Goal: Information Seeking & Learning: Learn about a topic

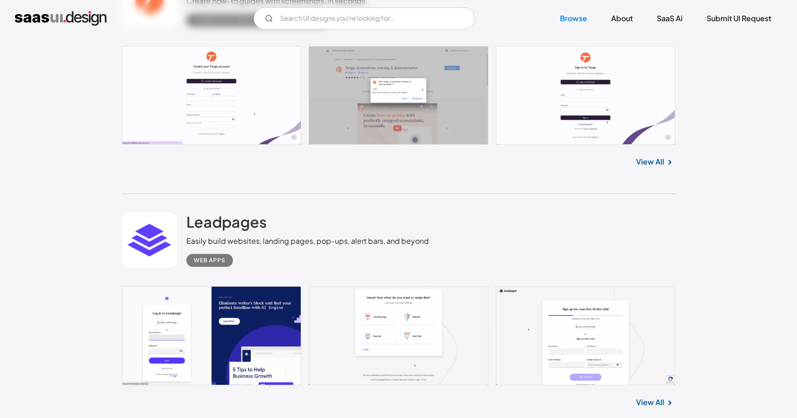
scroll to position [2057, 0]
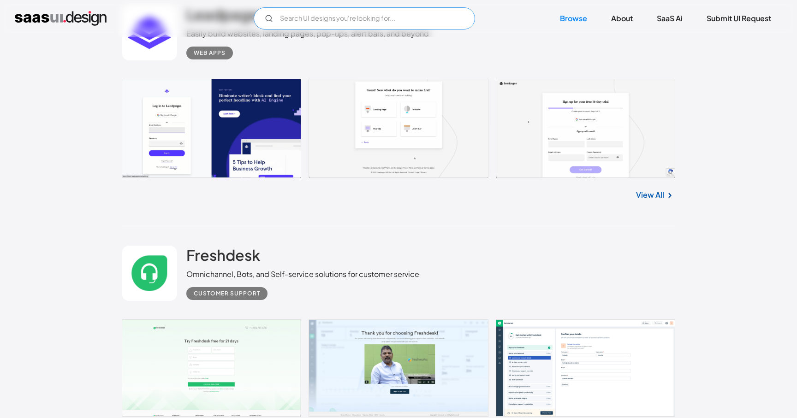
click at [368, 18] on input "Email Form" at bounding box center [364, 18] width 221 height 22
type input "dark ui"
click at [662, 21] on link "SaaS Ai" at bounding box center [670, 18] width 48 height 20
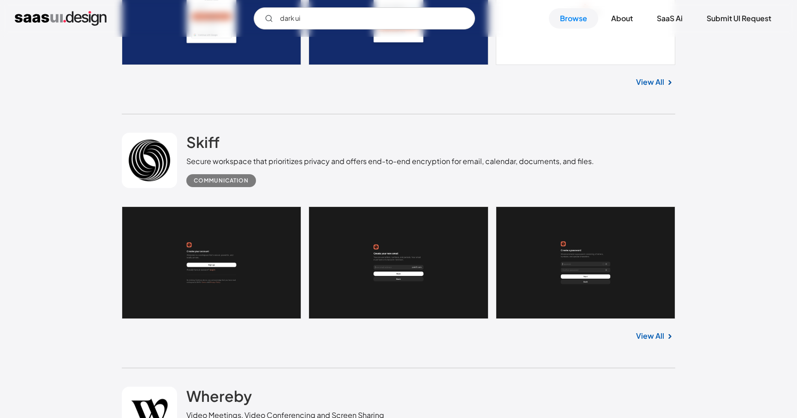
scroll to position [2756, 0]
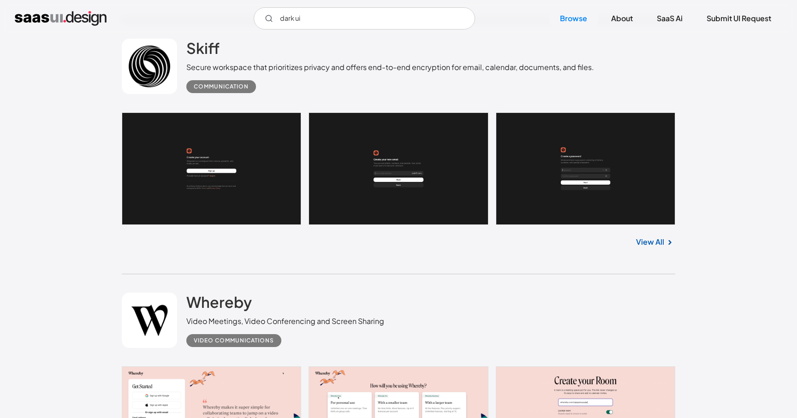
click at [243, 182] on link at bounding box center [398, 169] width 553 height 113
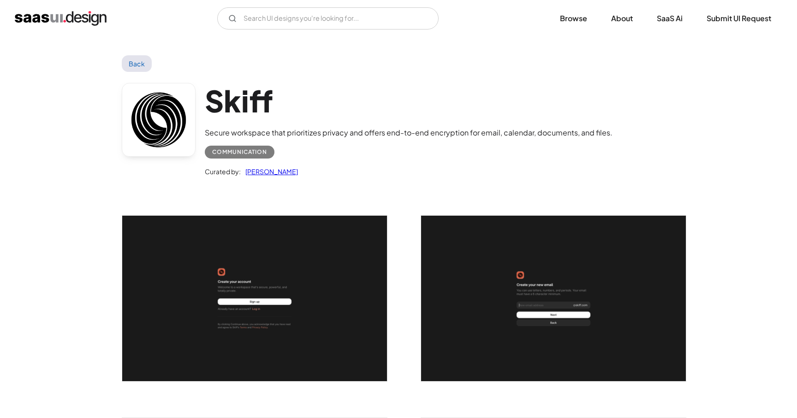
click at [318, 289] on img "open lightbox" at bounding box center [254, 299] width 265 height 166
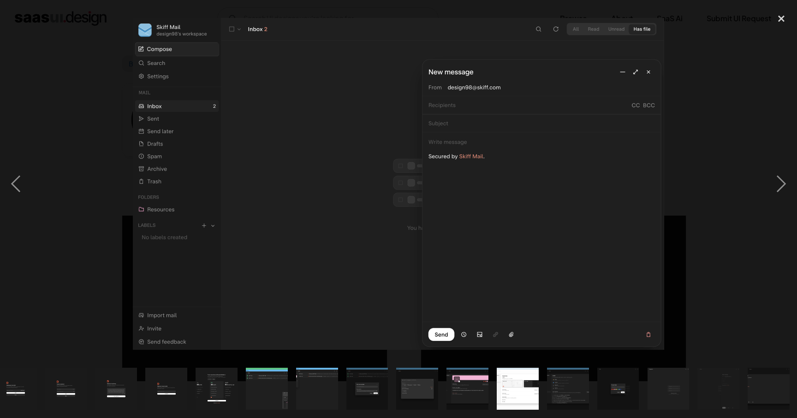
scroll to position [0, 65]
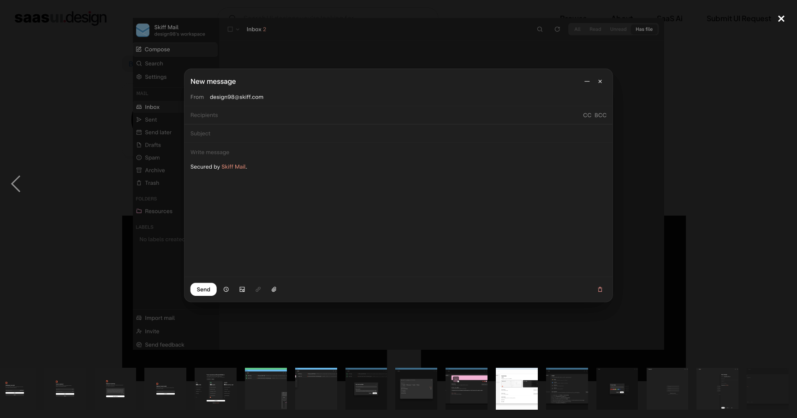
click at [776, 19] on div "close lightbox" at bounding box center [780, 18] width 31 height 20
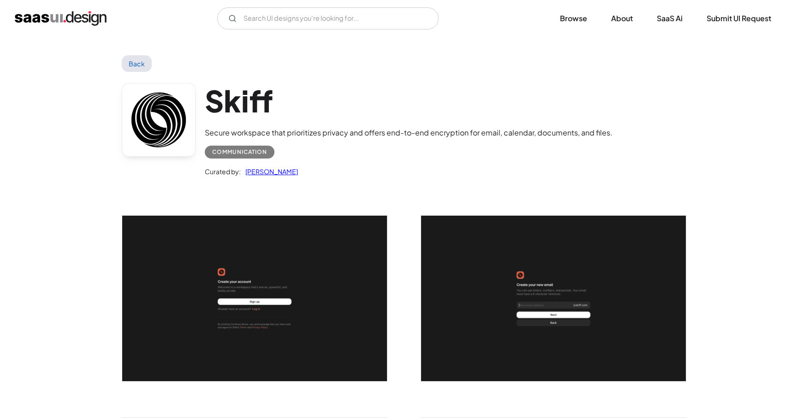
scroll to position [0, 0]
click at [140, 65] on link "Back" at bounding box center [137, 63] width 30 height 17
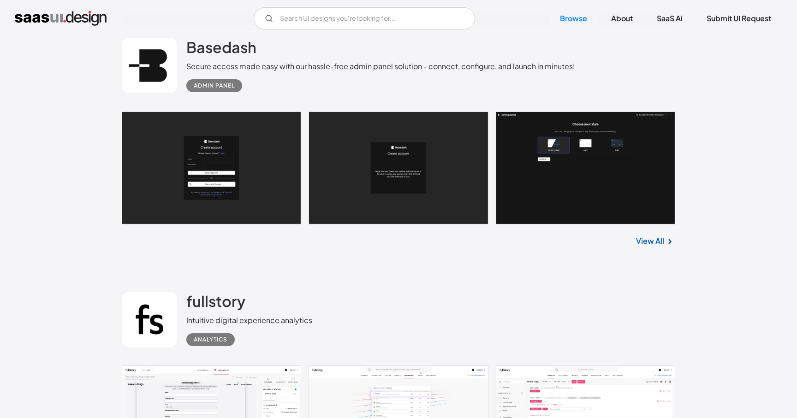
scroll to position [4474, 0]
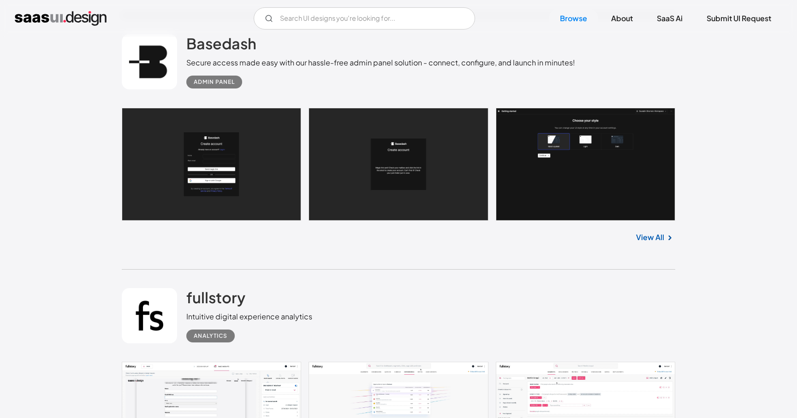
click at [253, 166] on link at bounding box center [398, 164] width 553 height 113
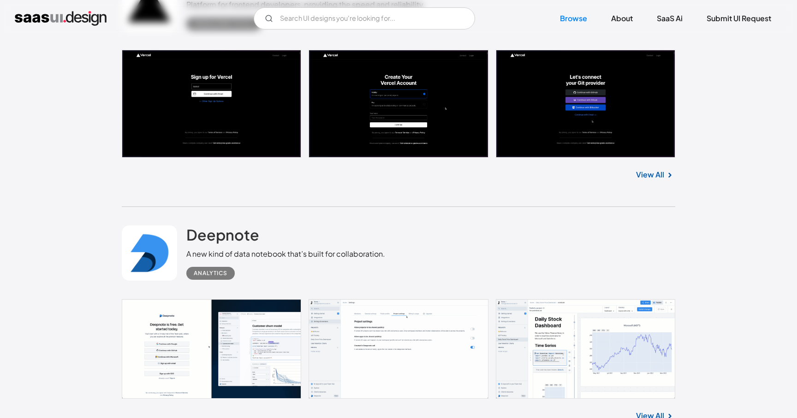
scroll to position [5048, 0]
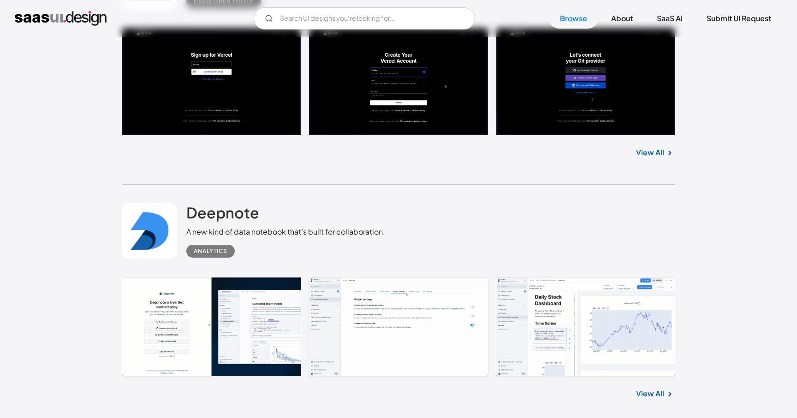
click at [220, 86] on link at bounding box center [398, 82] width 553 height 108
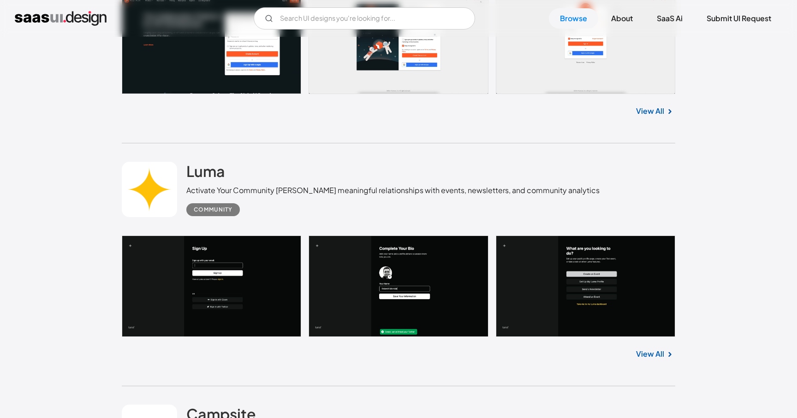
scroll to position [6156, 0]
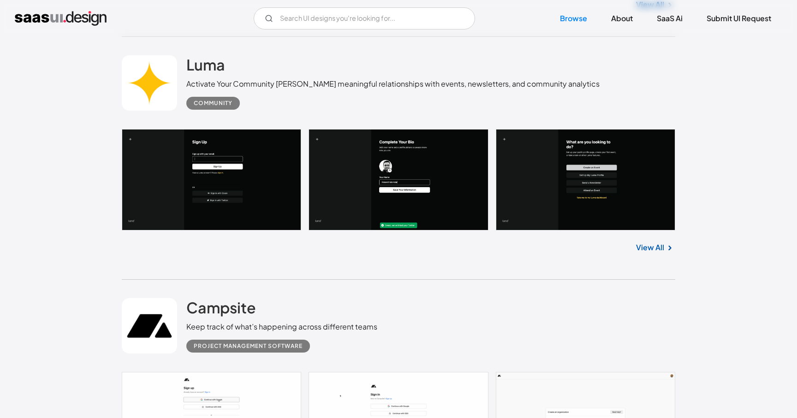
click at [256, 202] on link at bounding box center [398, 179] width 553 height 101
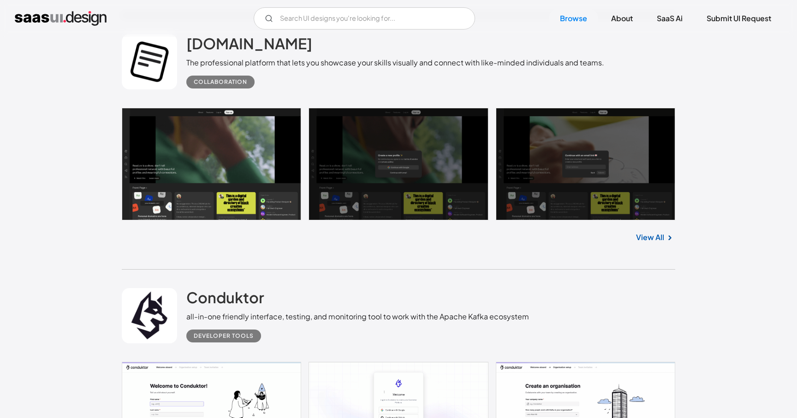
scroll to position [12993, 0]
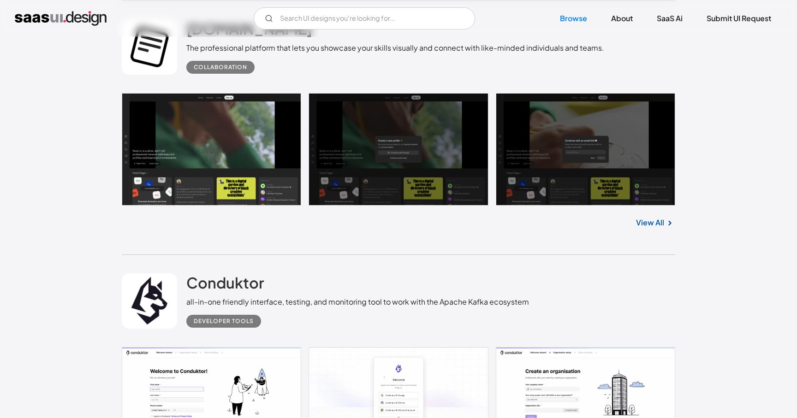
click at [254, 176] on link at bounding box center [398, 149] width 553 height 113
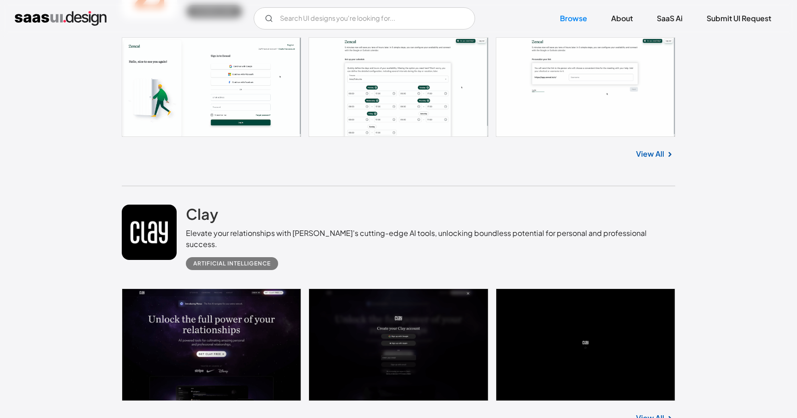
scroll to position [20240, 0]
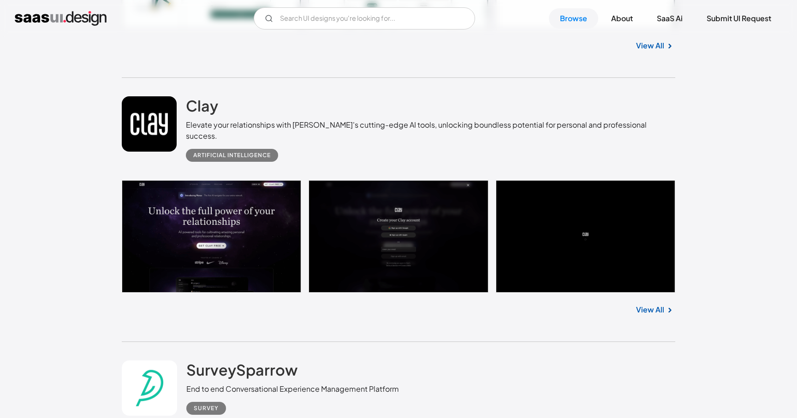
click at [241, 267] on link at bounding box center [398, 236] width 553 height 113
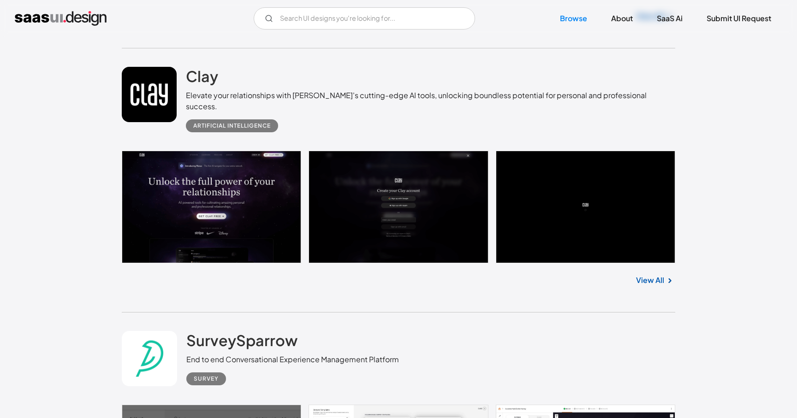
scroll to position [20274, 0]
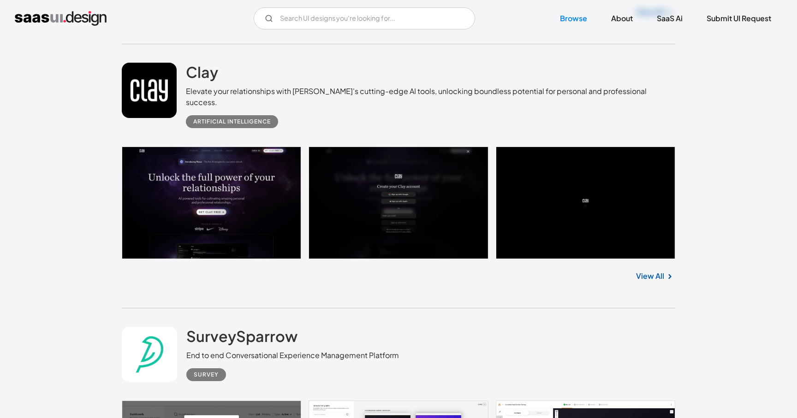
click at [233, 203] on link at bounding box center [398, 203] width 553 height 113
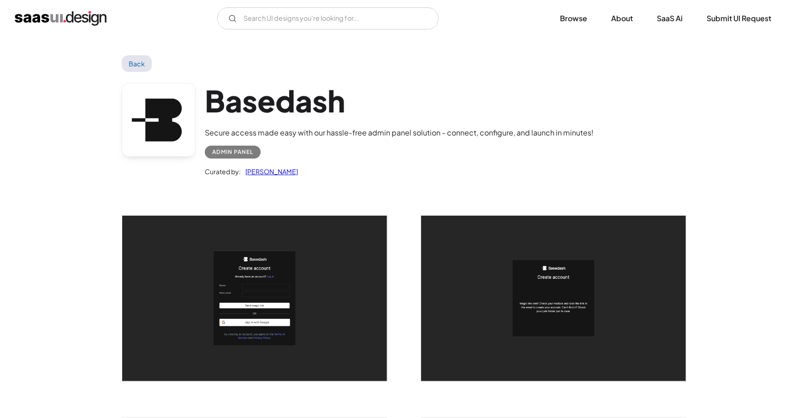
click at [332, 308] on img "open lightbox" at bounding box center [254, 299] width 265 height 166
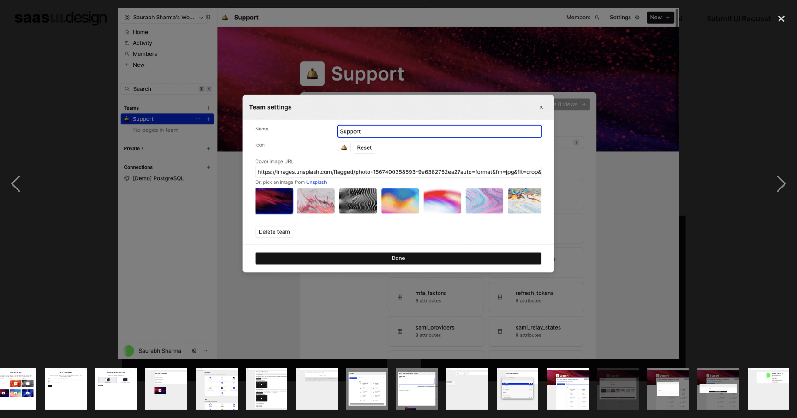
scroll to position [0, 165]
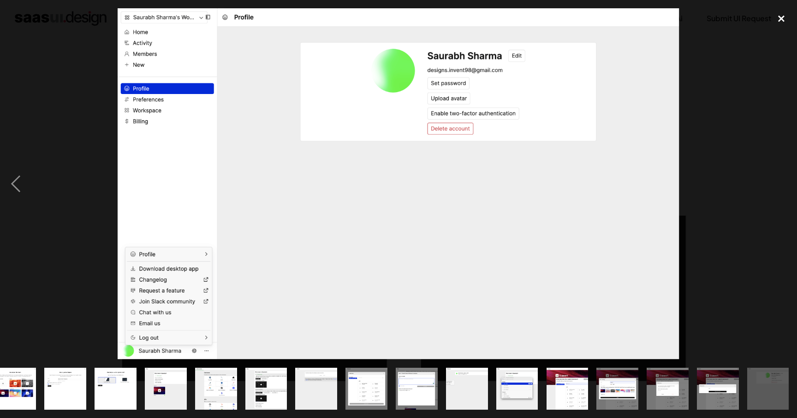
click at [774, 18] on div "close lightbox" at bounding box center [780, 18] width 31 height 20
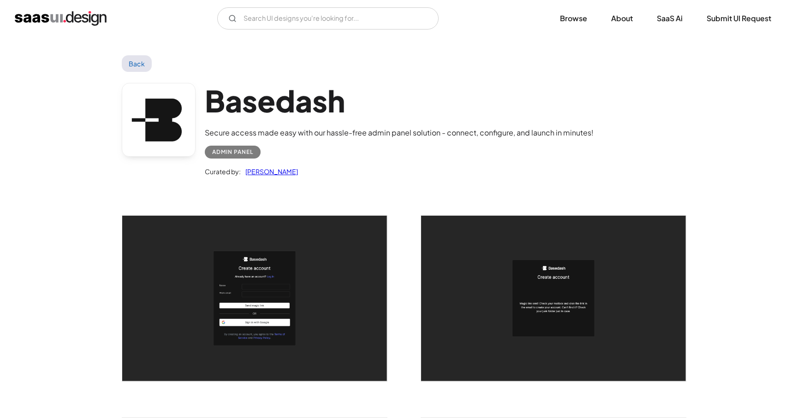
scroll to position [0, 0]
click at [136, 65] on link "Back" at bounding box center [137, 63] width 30 height 17
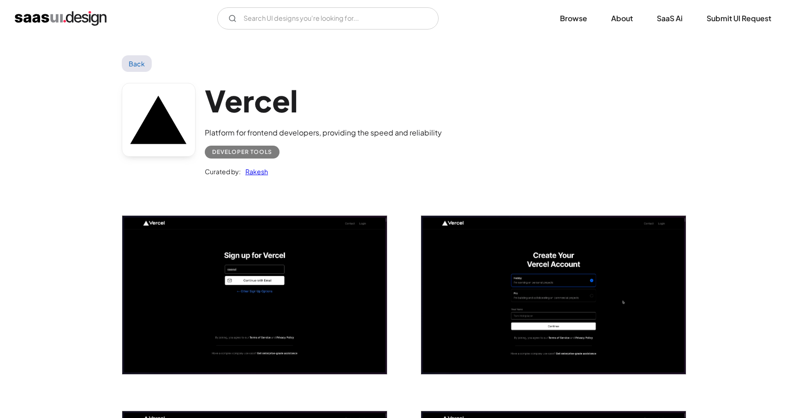
click at [303, 253] on img "open lightbox" at bounding box center [254, 295] width 265 height 159
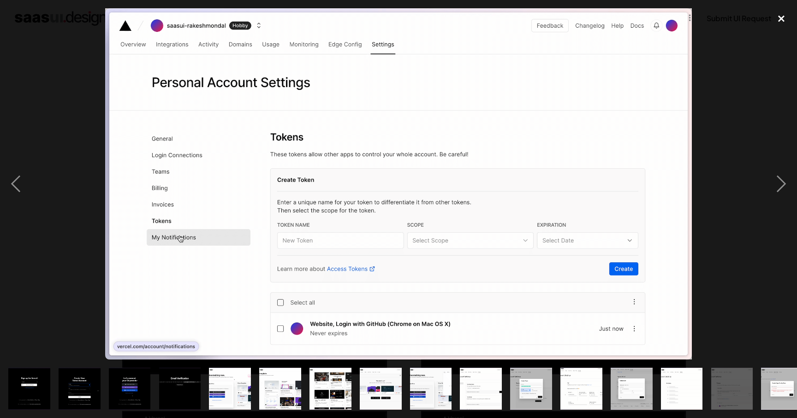
click at [781, 15] on div "close lightbox" at bounding box center [780, 18] width 31 height 20
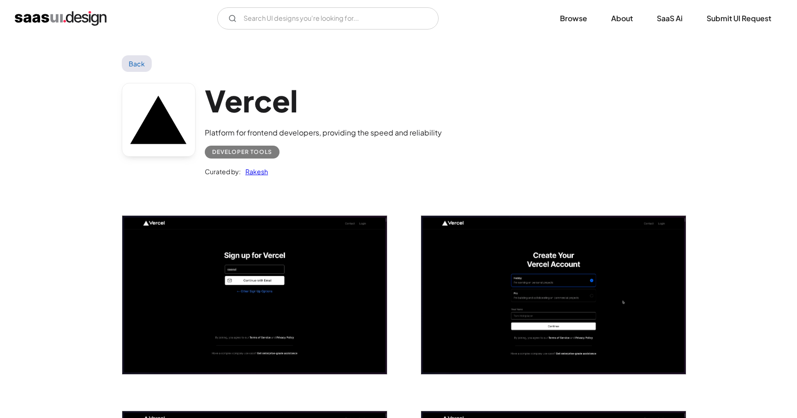
click at [137, 65] on link "Back" at bounding box center [137, 63] width 30 height 17
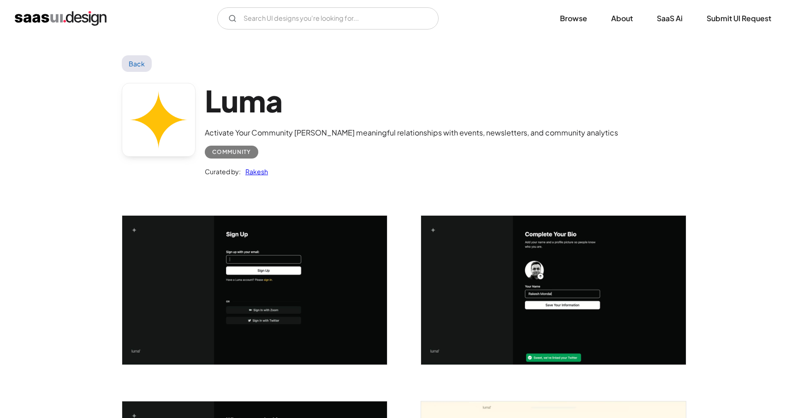
click at [289, 308] on img "open lightbox" at bounding box center [254, 290] width 265 height 149
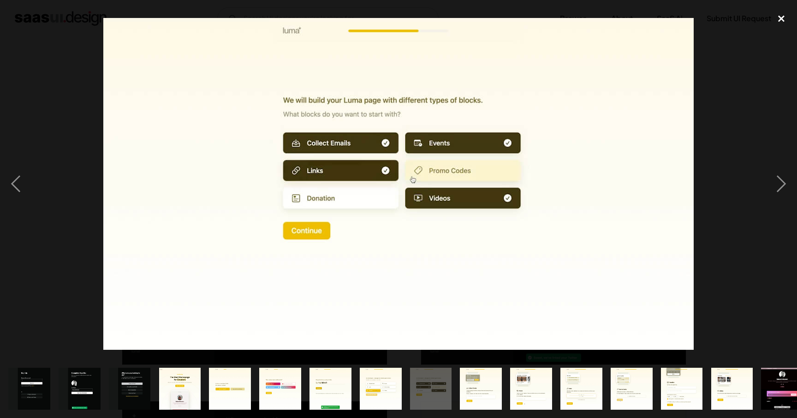
click at [784, 23] on div "close lightbox" at bounding box center [780, 18] width 31 height 20
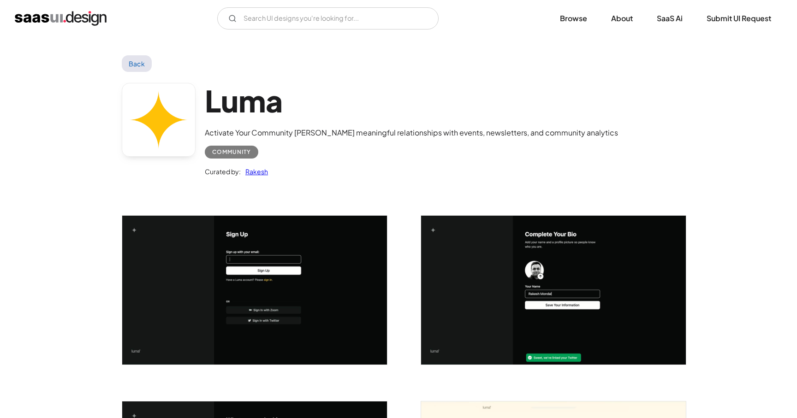
click at [144, 59] on link "Back" at bounding box center [137, 63] width 30 height 17
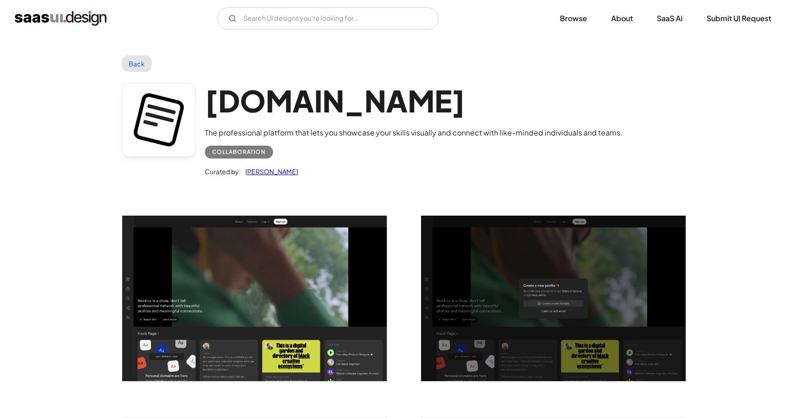
click at [280, 304] on img "open lightbox" at bounding box center [254, 299] width 265 height 166
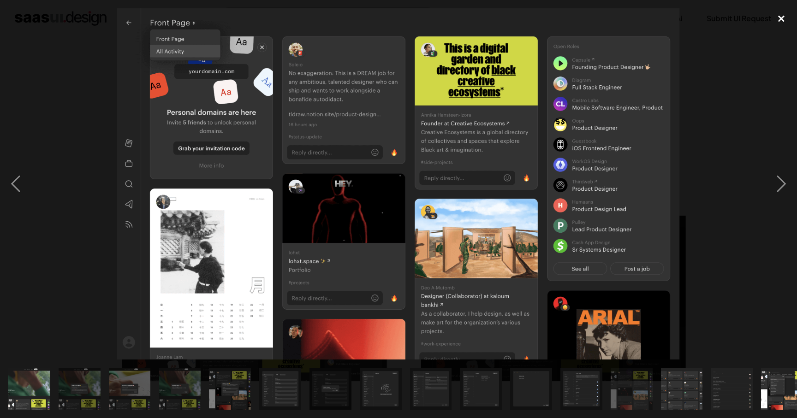
click at [792, 14] on div "close lightbox" at bounding box center [780, 18] width 31 height 20
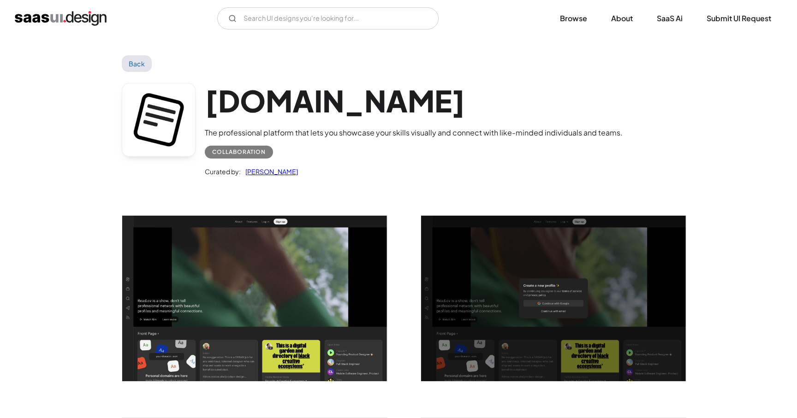
click at [130, 62] on link "Back" at bounding box center [137, 63] width 30 height 17
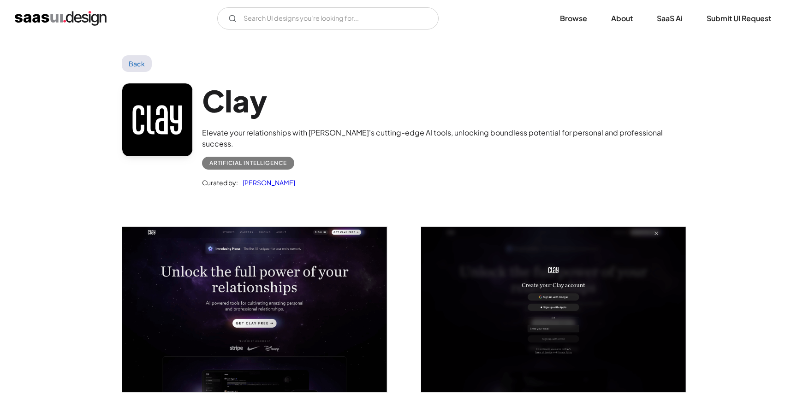
click at [286, 303] on img "open lightbox" at bounding box center [254, 310] width 265 height 166
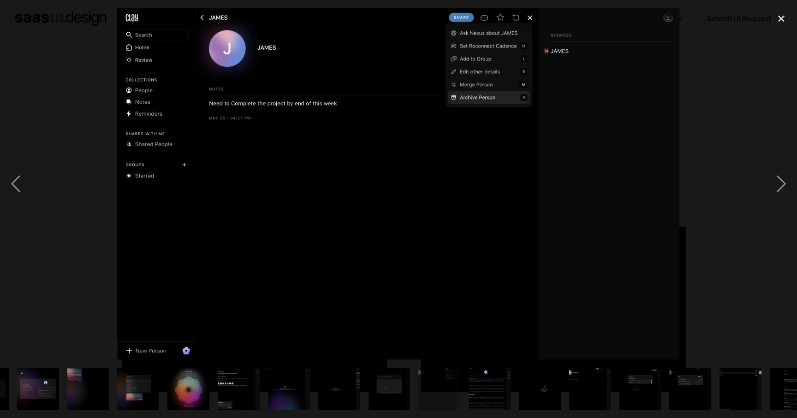
scroll to position [0, 366]
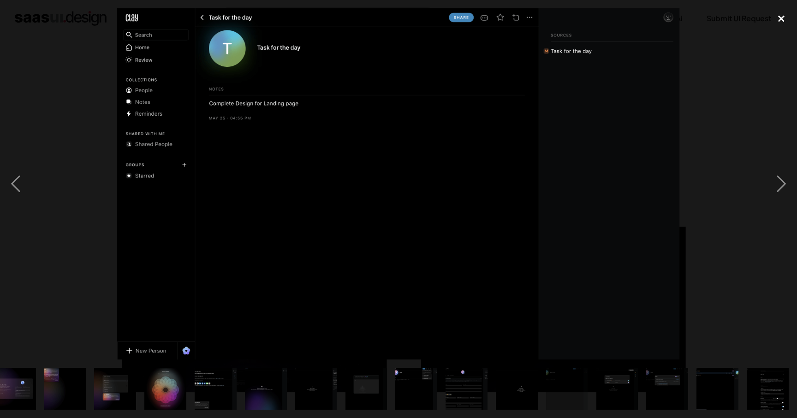
click at [778, 16] on div "close lightbox" at bounding box center [780, 18] width 31 height 20
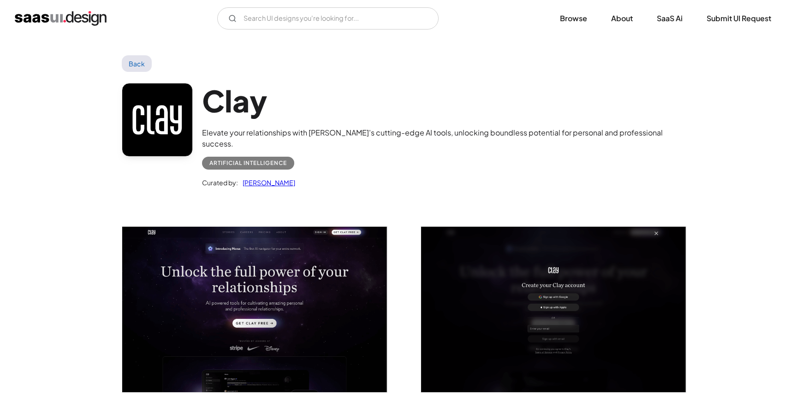
scroll to position [0, 0]
click at [129, 62] on link "Back" at bounding box center [137, 63] width 30 height 17
click at [140, 65] on link "Back" at bounding box center [137, 63] width 30 height 17
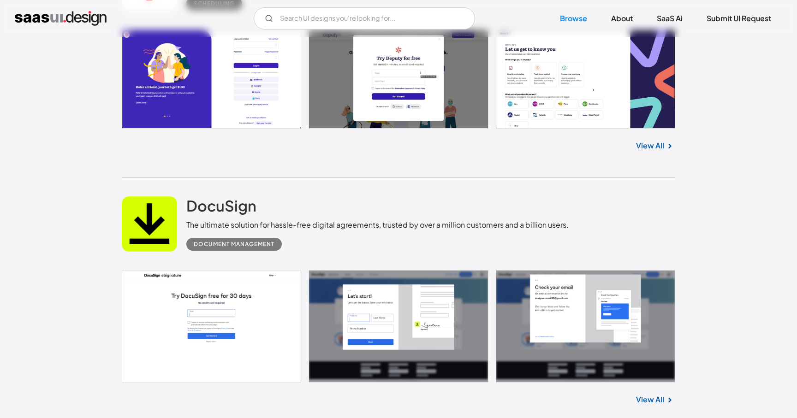
scroll to position [24058, 0]
